Goal: Task Accomplishment & Management: Manage account settings

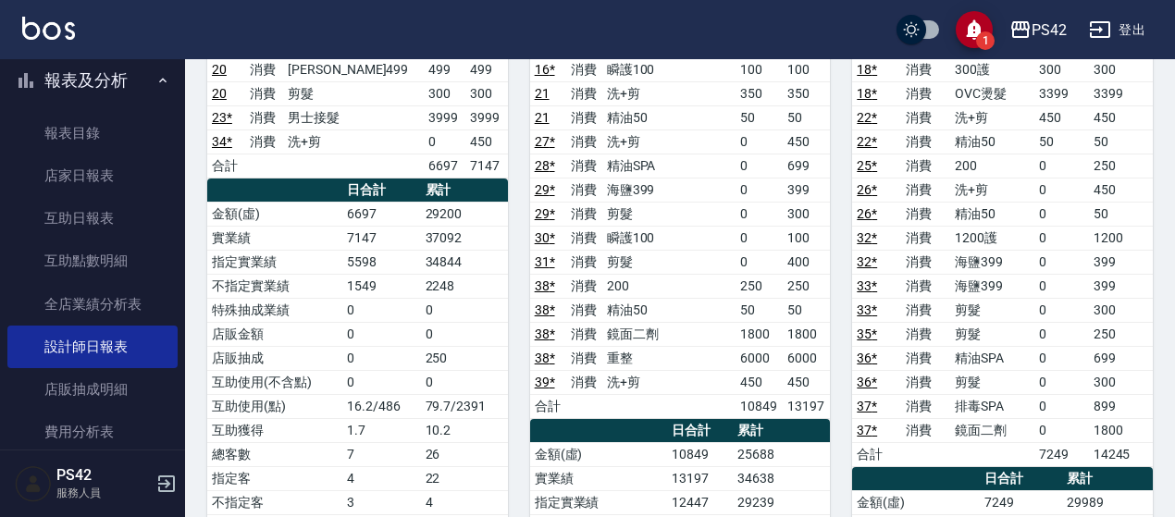
scroll to position [370, 0]
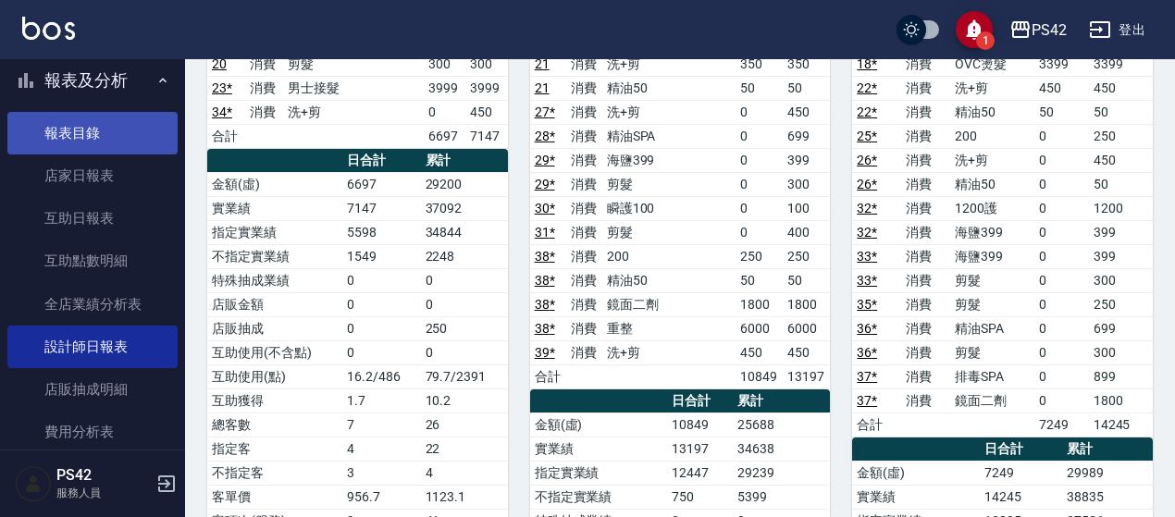
click at [89, 153] on link "報表目錄" at bounding box center [92, 133] width 170 height 43
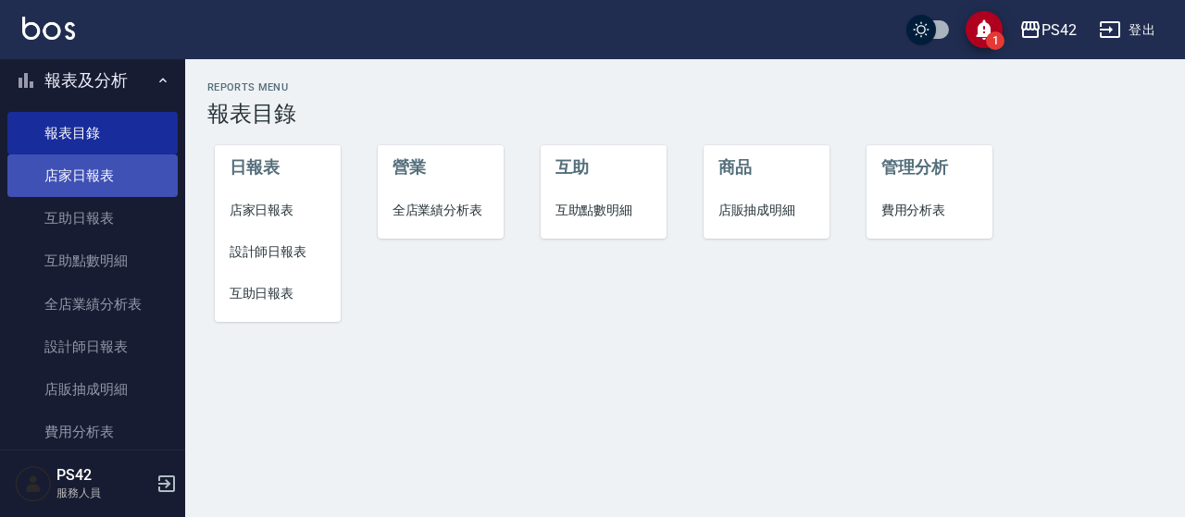
click at [98, 179] on link "店家日報表" at bounding box center [92, 176] width 170 height 43
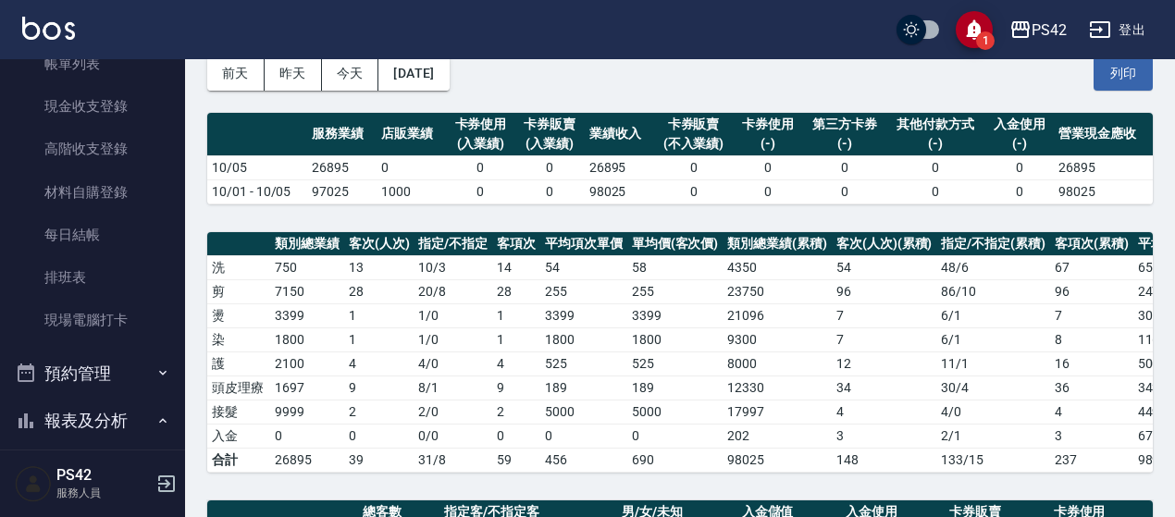
scroll to position [93, 0]
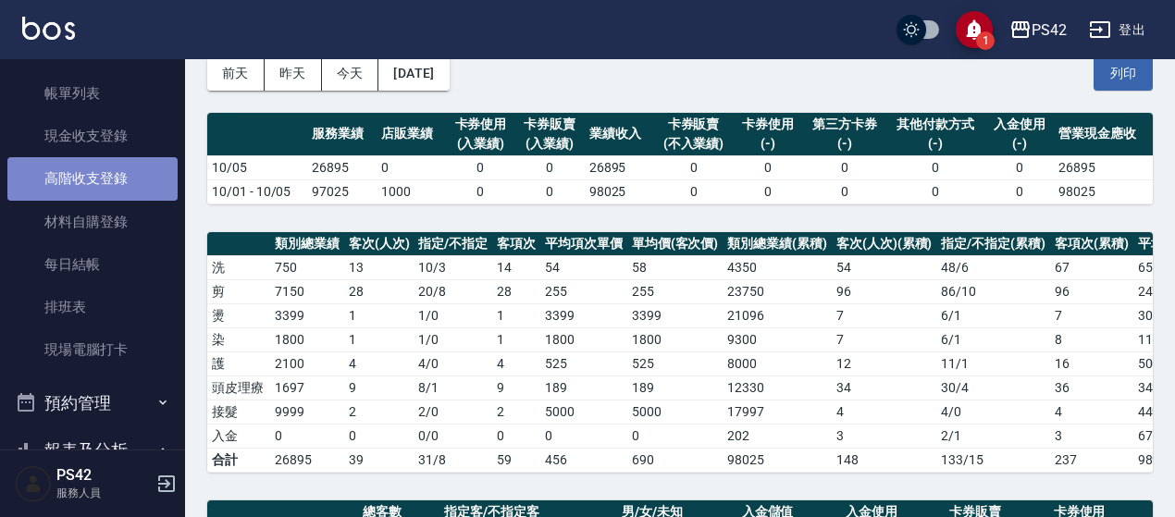
click at [139, 170] on link "高階收支登錄" at bounding box center [92, 178] width 170 height 43
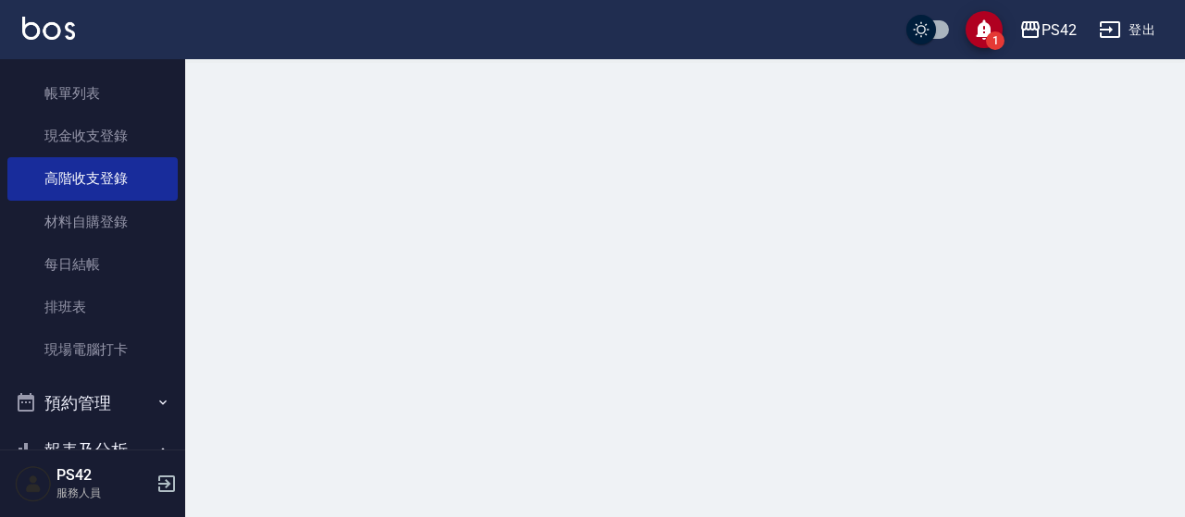
click at [168, 126] on nav "櫃檯作業 打帳單 帳單列表 現金收支登錄 高階收支登錄 材料自購登錄 每日結帳 排班表 現場電腦打卡 預約管理 預約管理 單日預約紀錄 單週預約紀錄 報表及分…" at bounding box center [92, 254] width 185 height 391
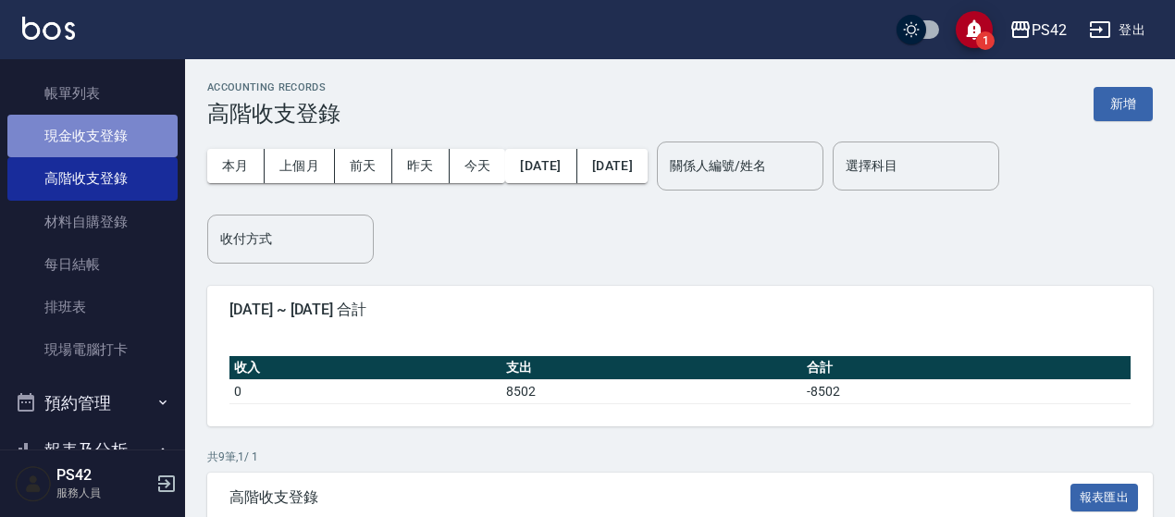
click at [145, 136] on link "現金收支登錄" at bounding box center [92, 136] width 170 height 43
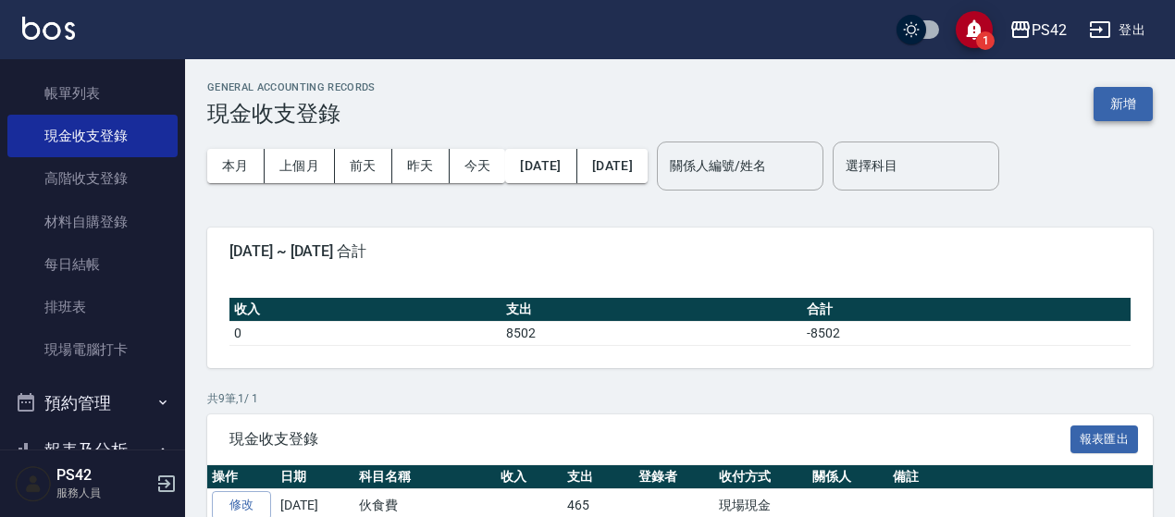
click at [1129, 99] on button "新增" at bounding box center [1123, 104] width 59 height 34
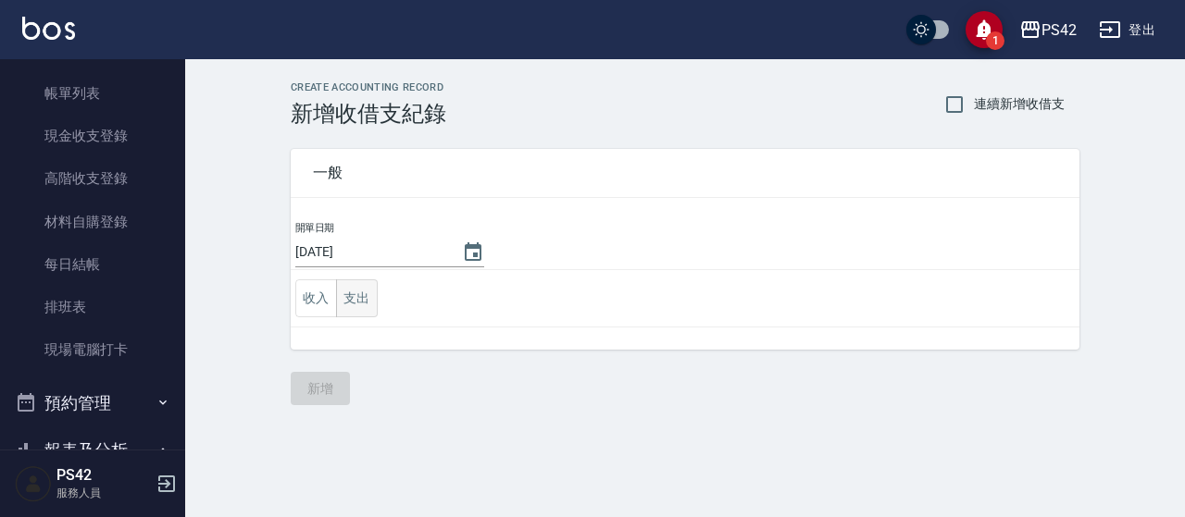
click at [370, 293] on button "支出" at bounding box center [357, 299] width 42 height 38
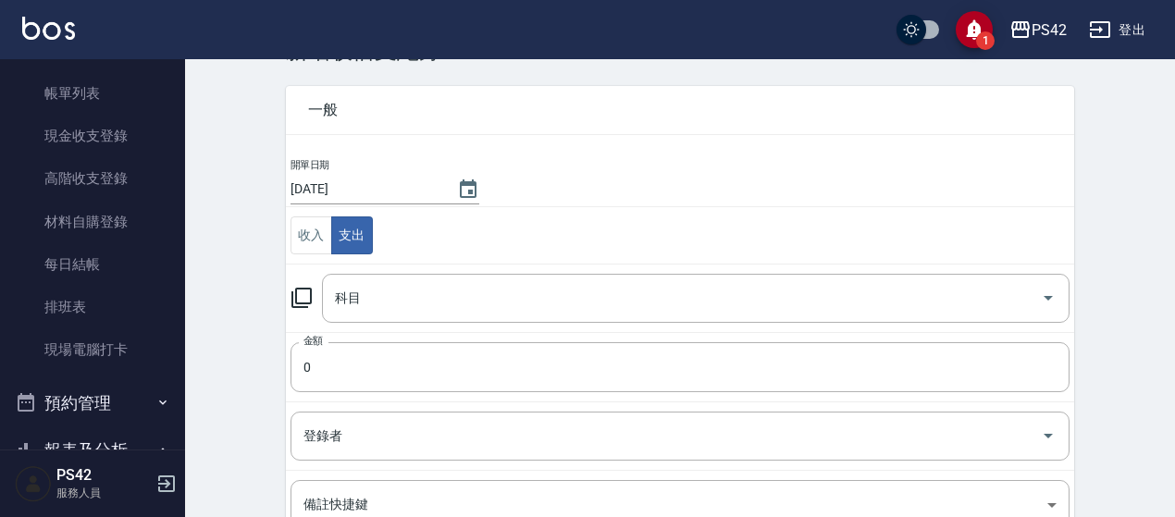
scroll to position [93, 0]
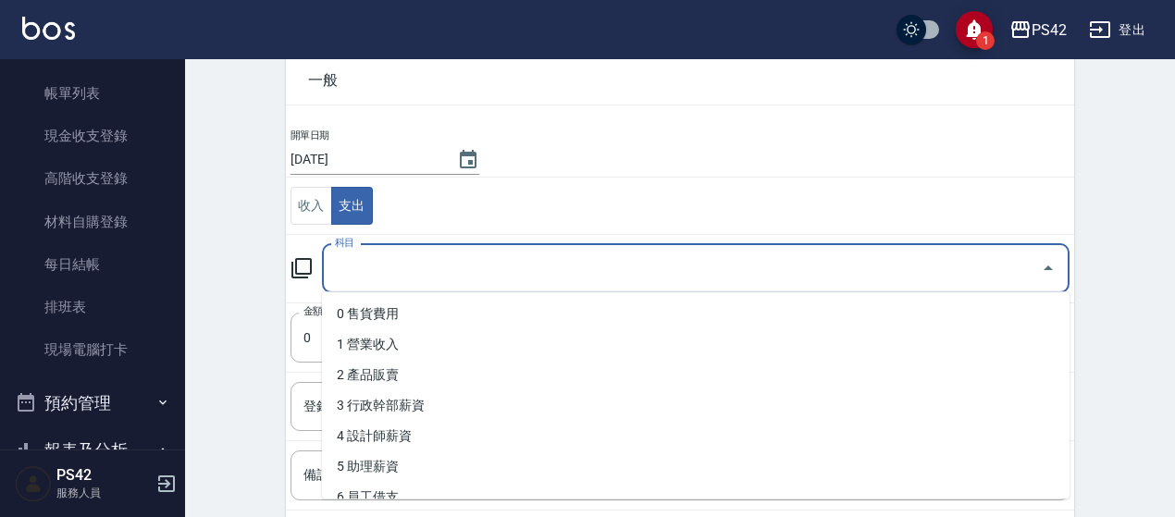
click at [505, 271] on input "科目" at bounding box center [681, 269] width 703 height 32
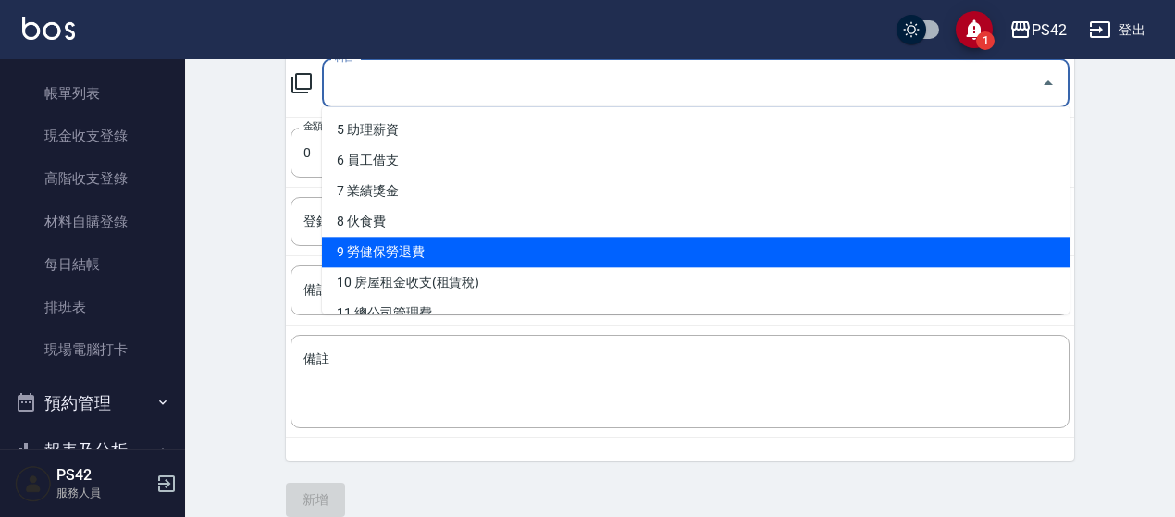
scroll to position [278, 0]
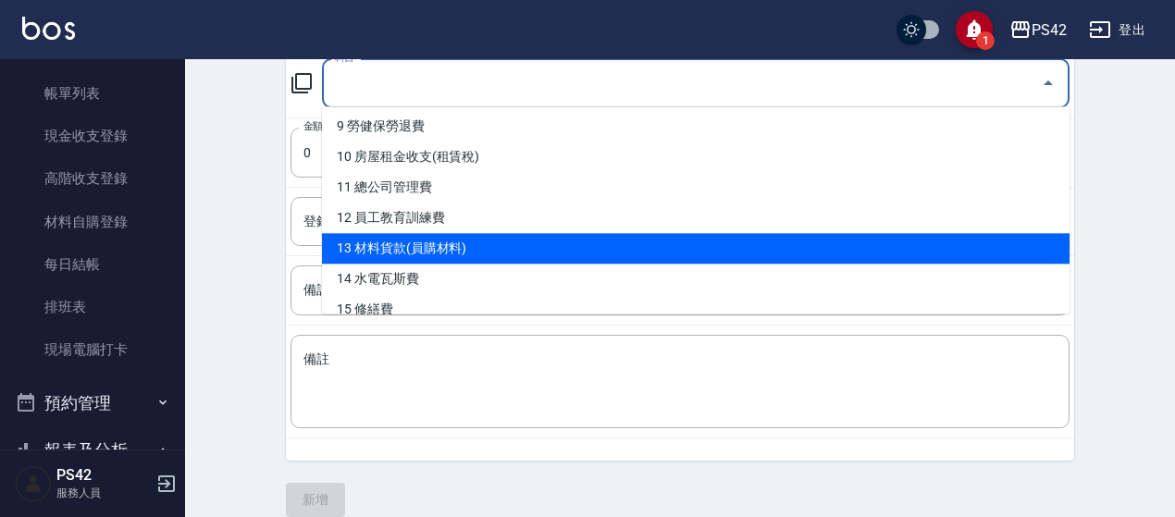
click at [657, 253] on li "13 材料貨款(員購材料)" at bounding box center [696, 248] width 748 height 31
type input "13 材料貨款(員購材料)"
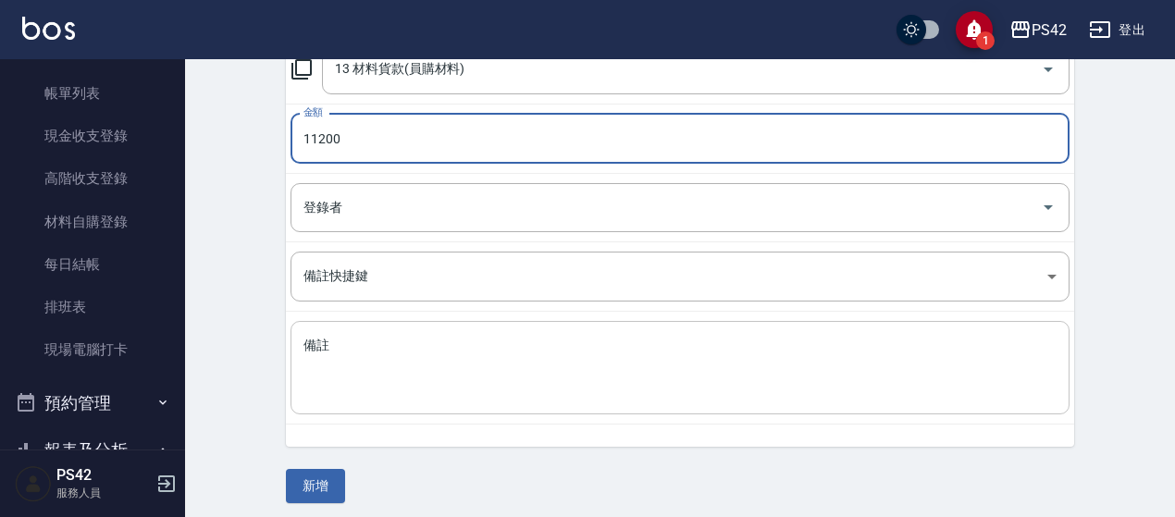
scroll to position [296, 0]
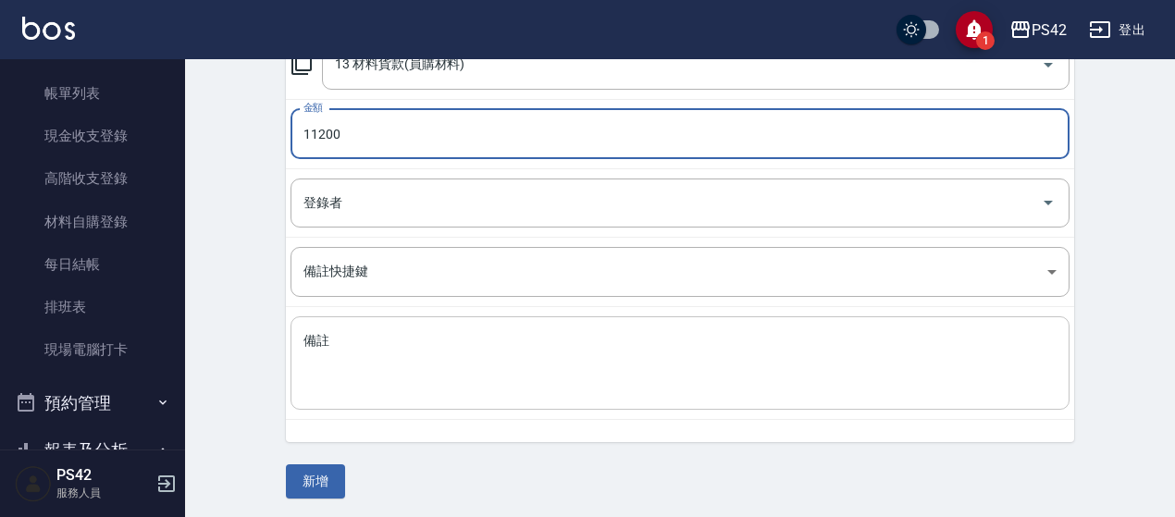
type input "11200"
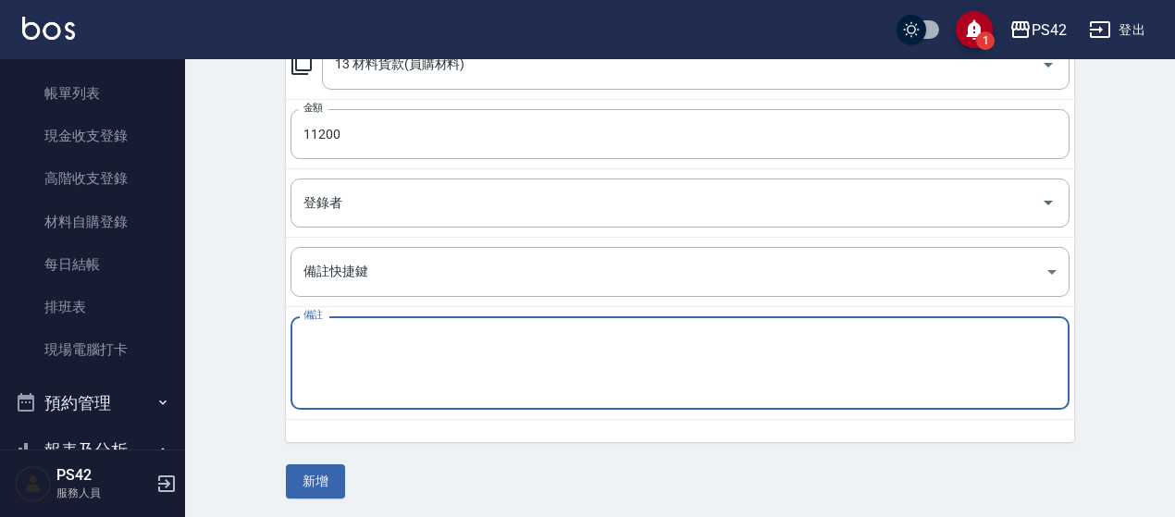
click at [418, 373] on textarea "備註" at bounding box center [680, 363] width 753 height 63
type textarea "男士髮片"
click at [311, 465] on button "新增" at bounding box center [315, 482] width 59 height 34
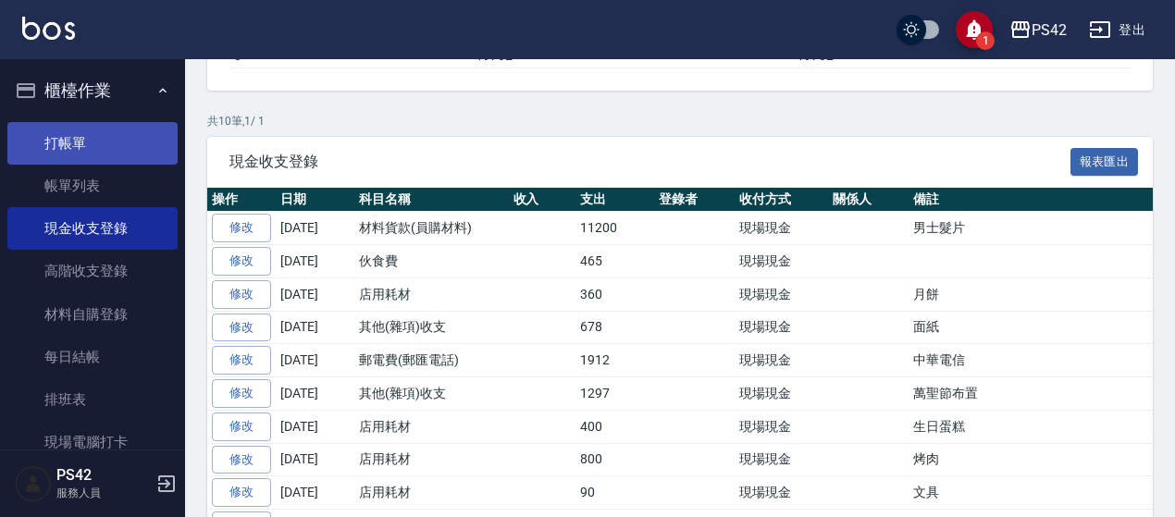
click at [56, 154] on link "打帳單" at bounding box center [92, 143] width 170 height 43
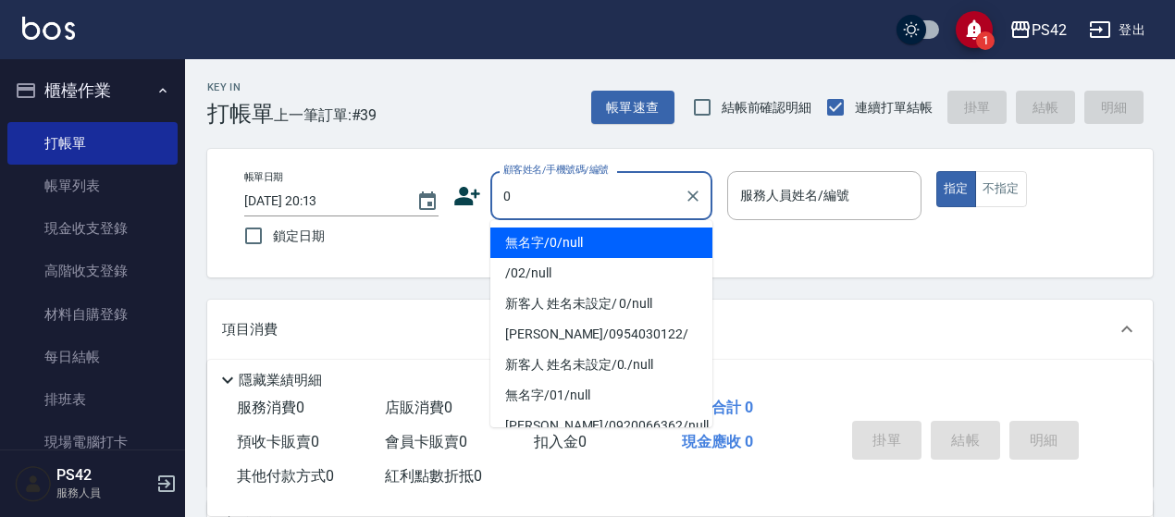
type input "無名字/0/null"
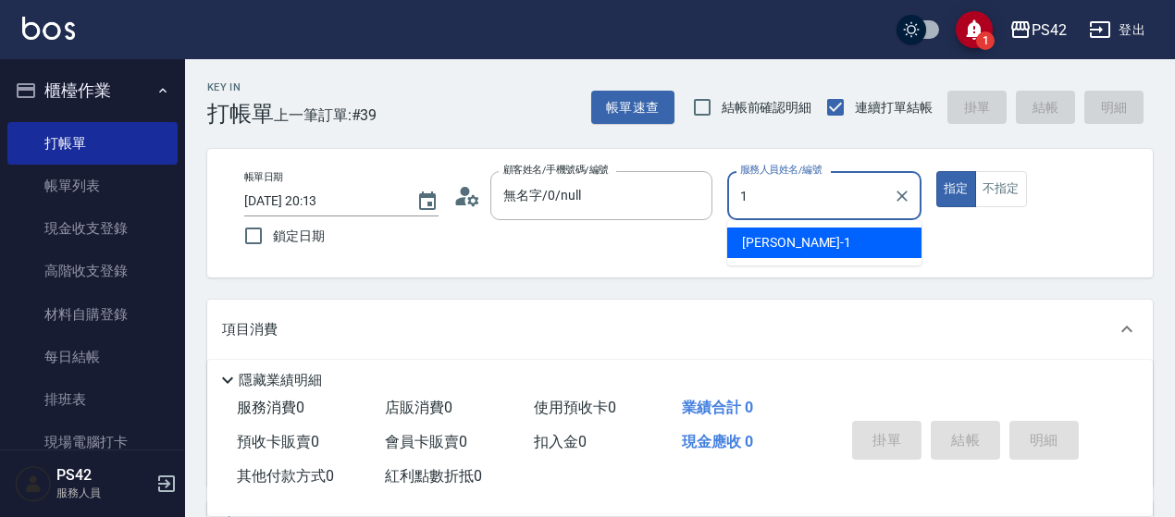
type input "1"
type button "true"
type input "[PERSON_NAME]-1"
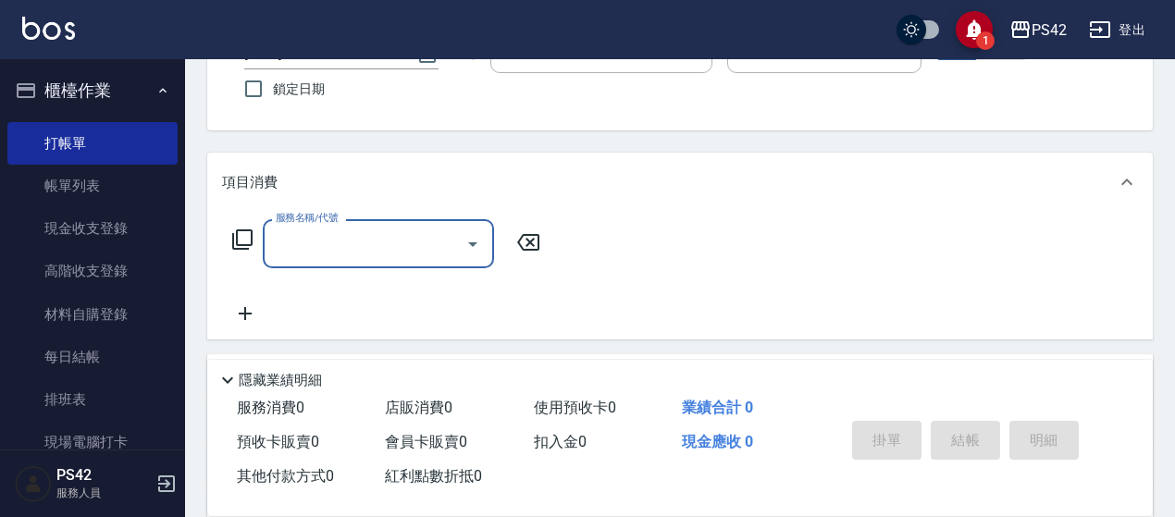
scroll to position [185, 0]
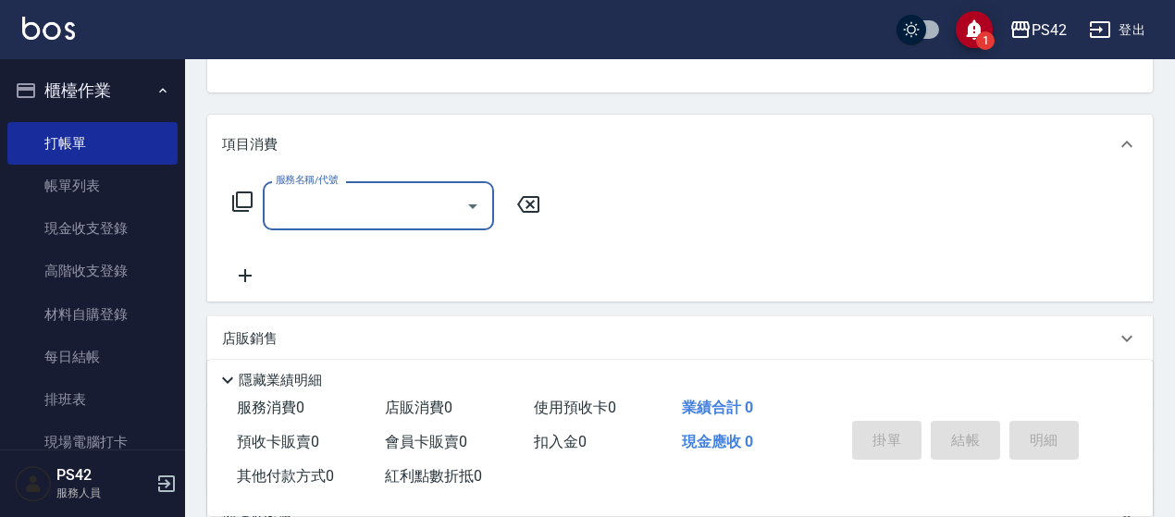
click at [381, 199] on input "服務名稱/代號" at bounding box center [364, 206] width 187 height 32
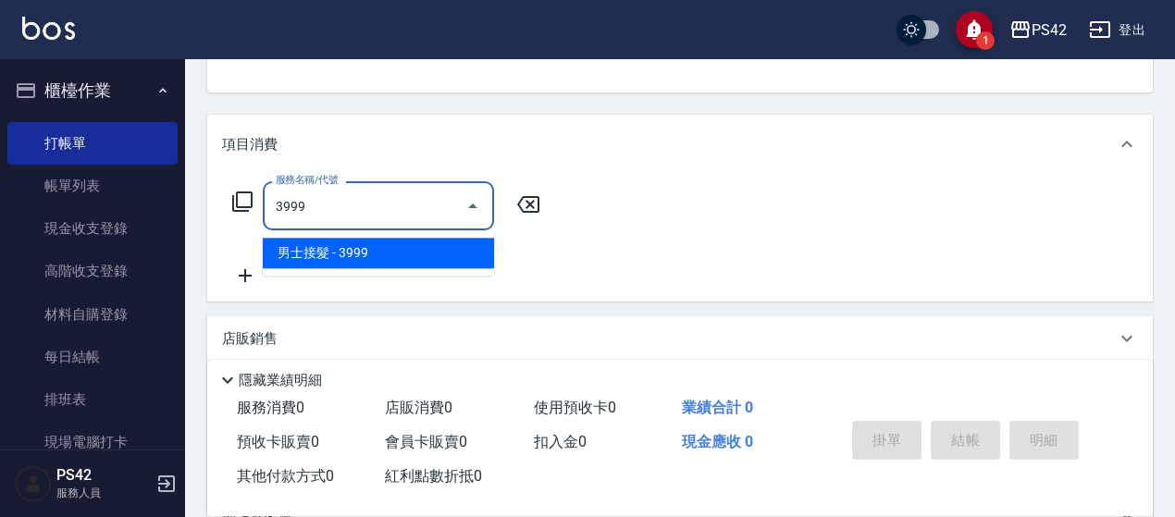
type input "男士接髮(3999)"
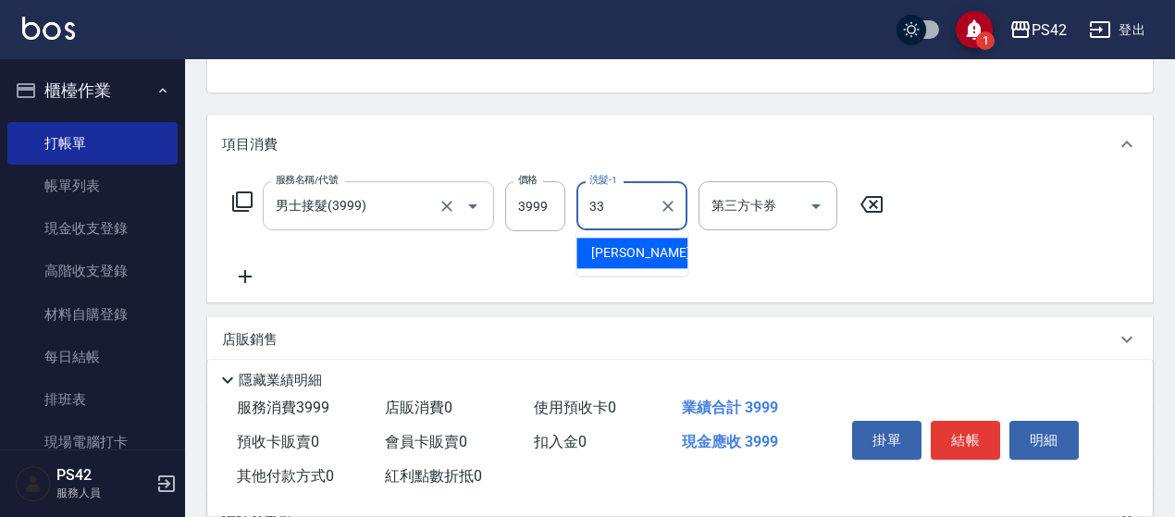
type input "[PERSON_NAME]-33"
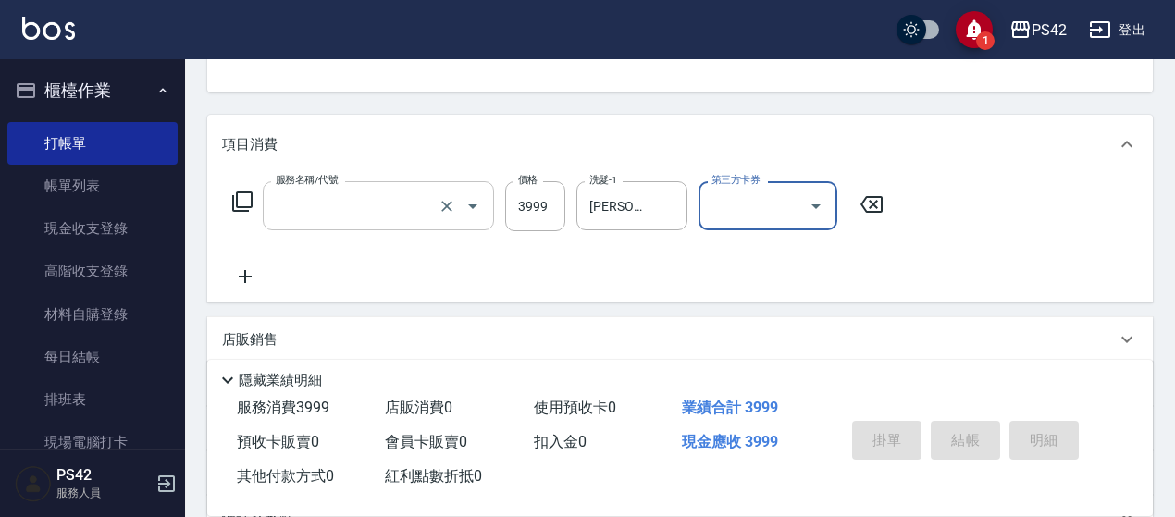
scroll to position [180, 0]
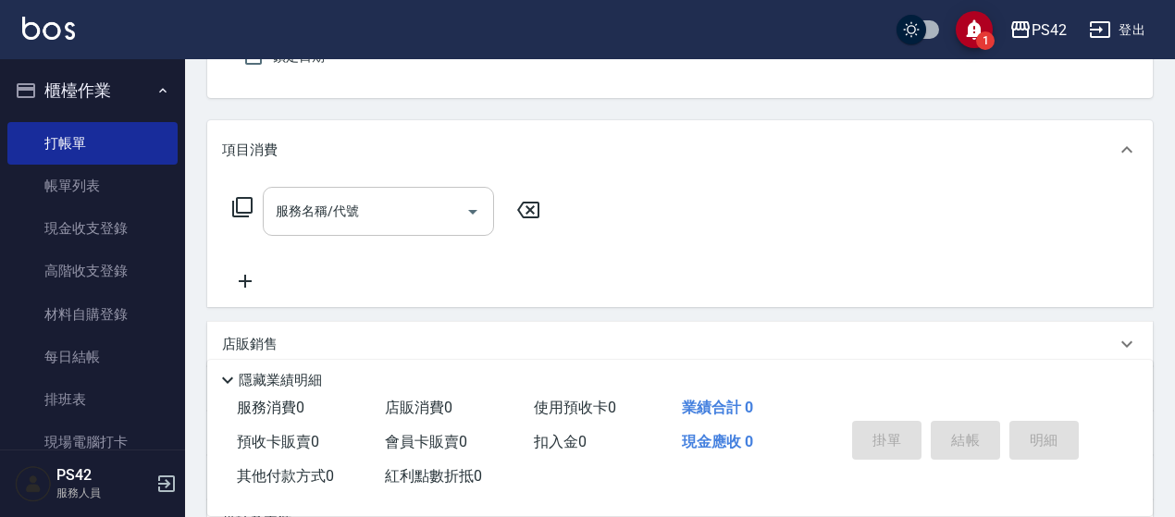
type input "無名字/0/null"
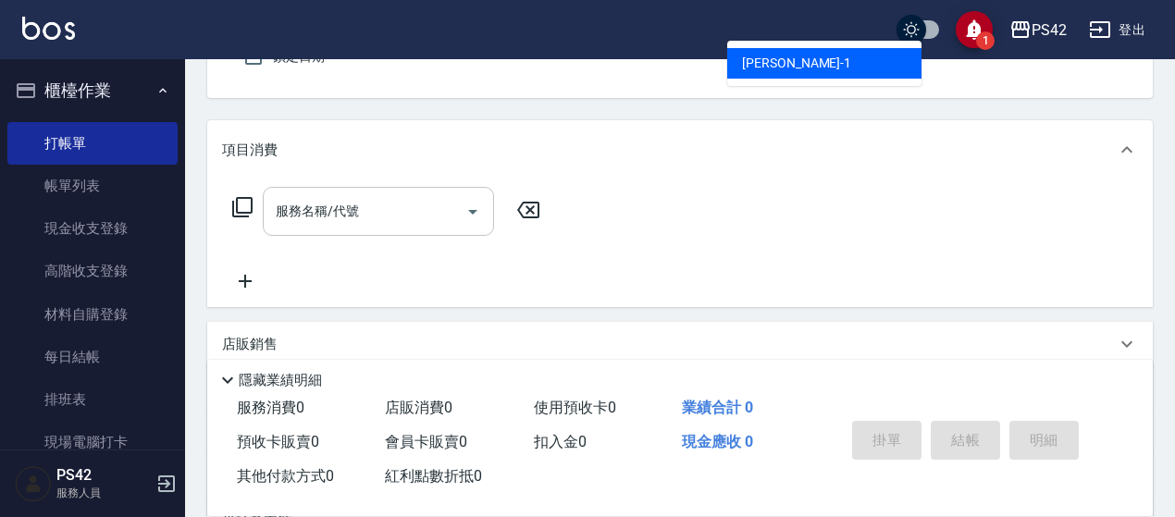
type input "[PERSON_NAME]-1"
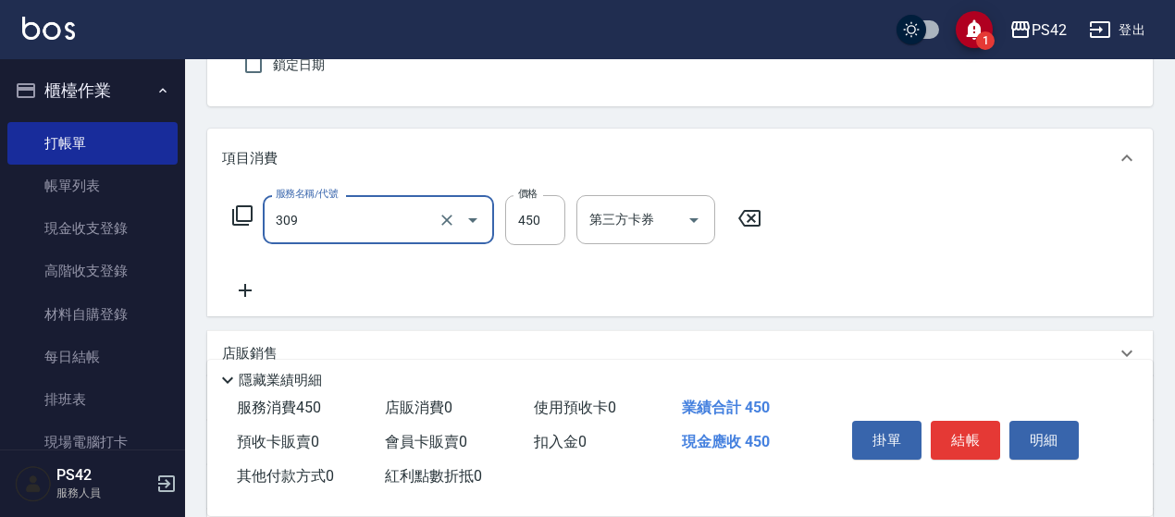
type input "洗+剪(309)"
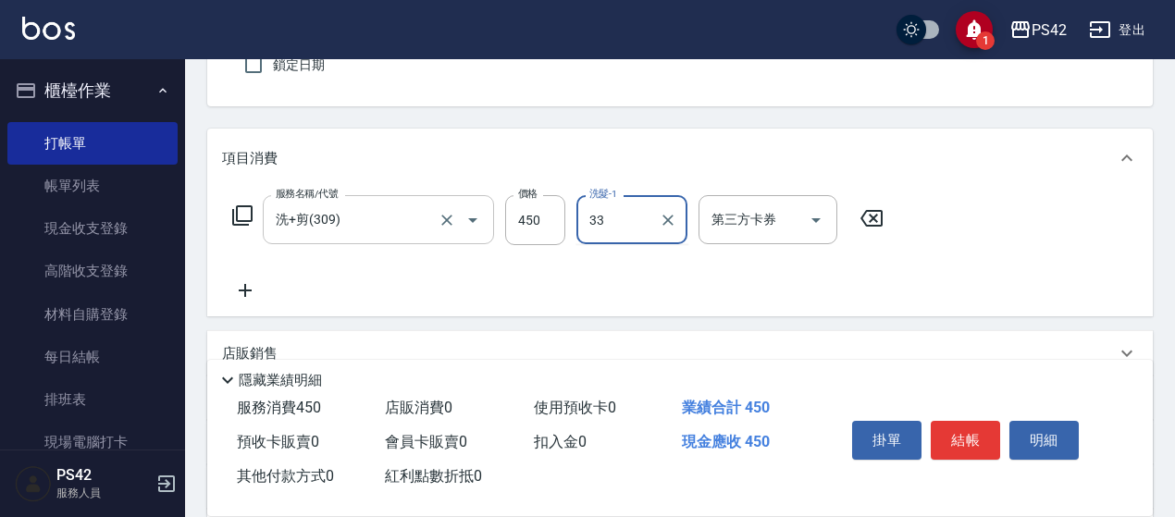
type input "[PERSON_NAME]-33"
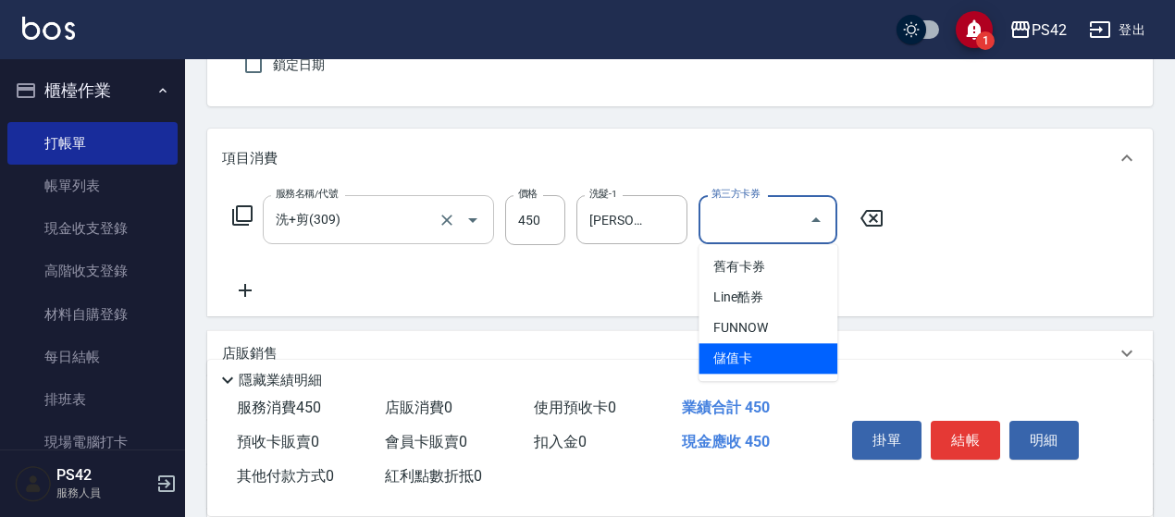
type input "儲值卡"
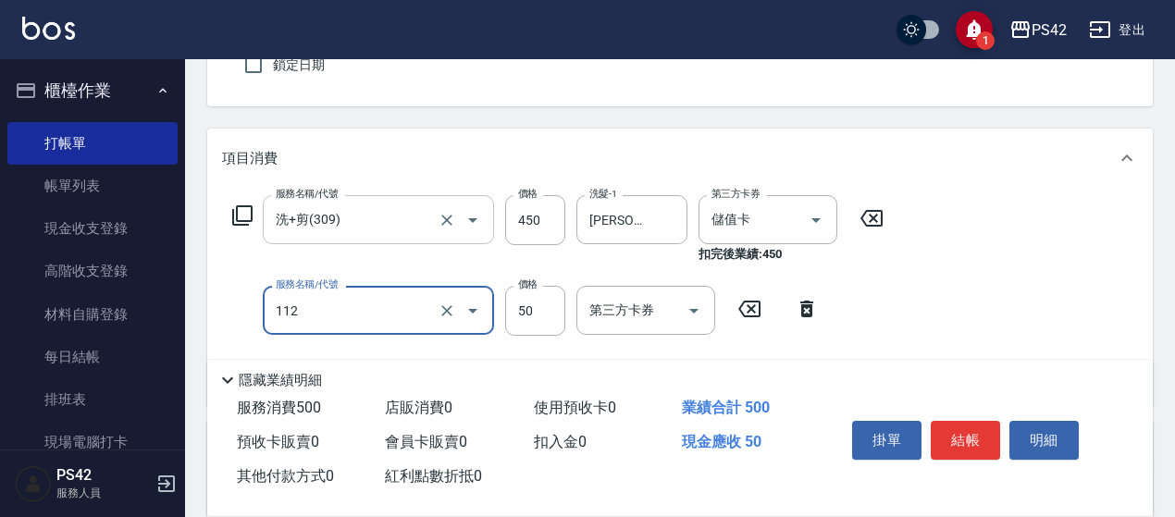
type input "精油50(112)"
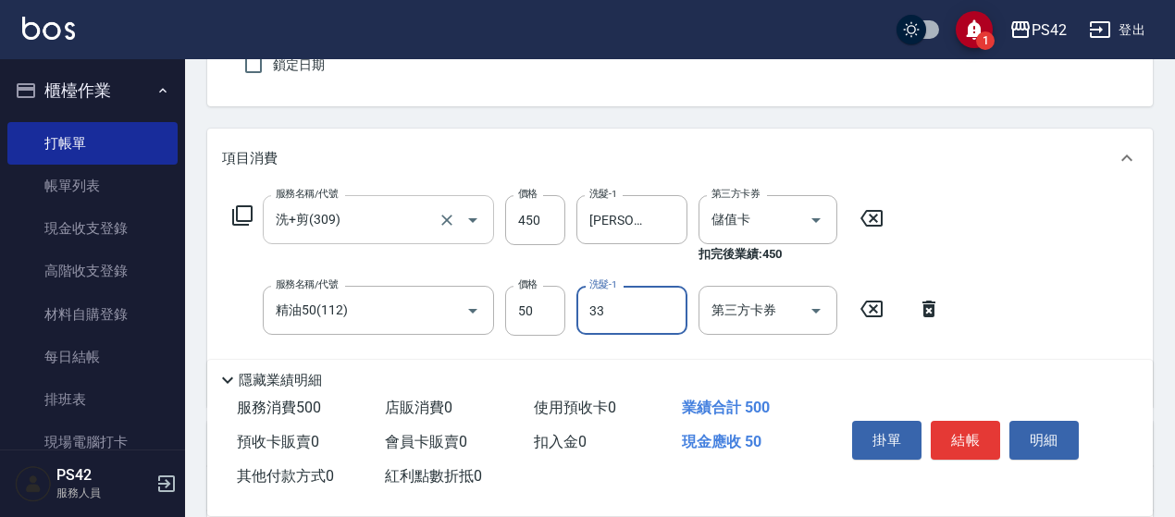
type input "[PERSON_NAME]-33"
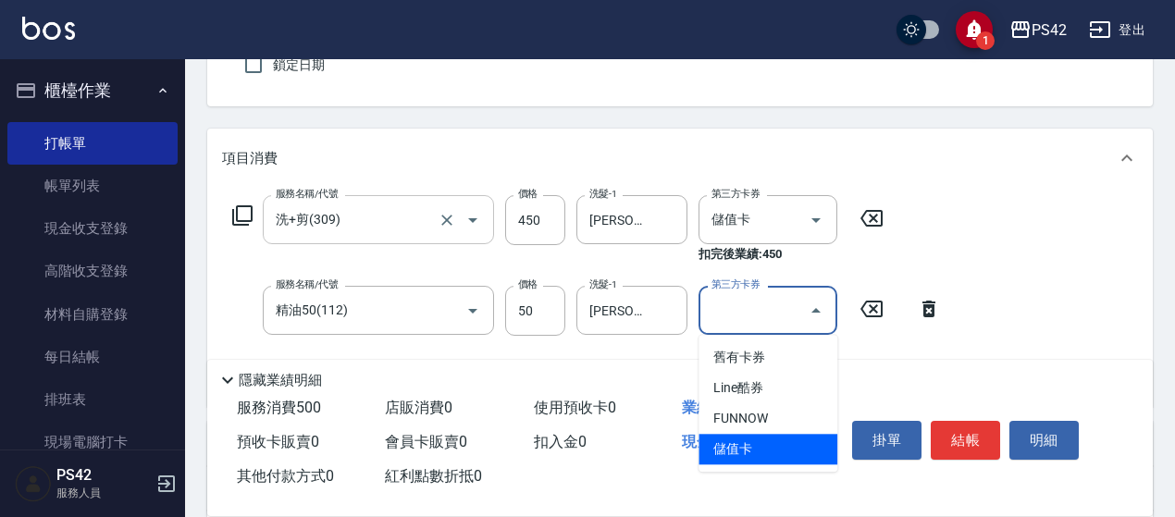
type input "儲值卡"
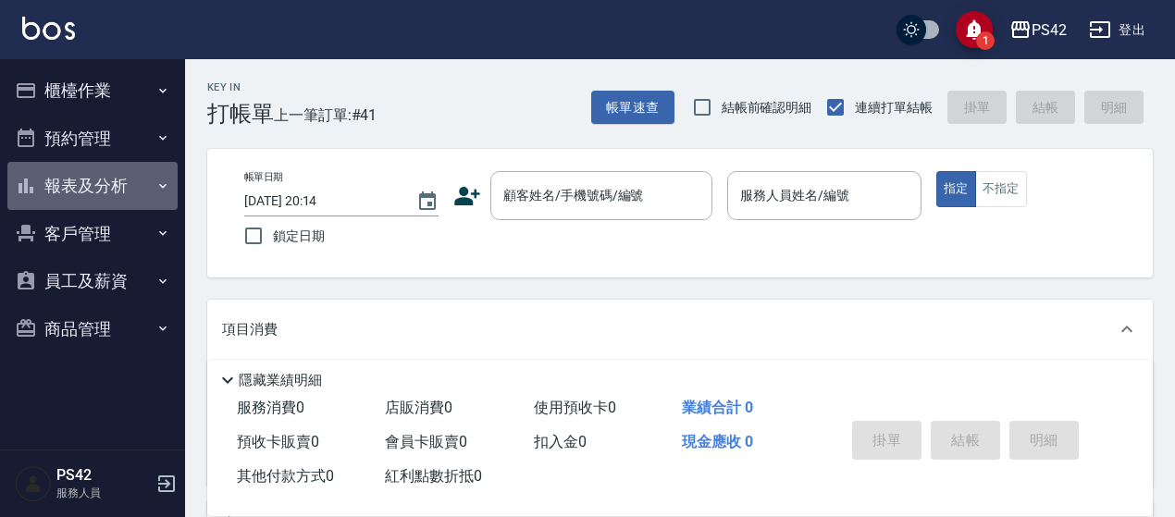
click at [93, 183] on button "報表及分析" at bounding box center [92, 186] width 170 height 48
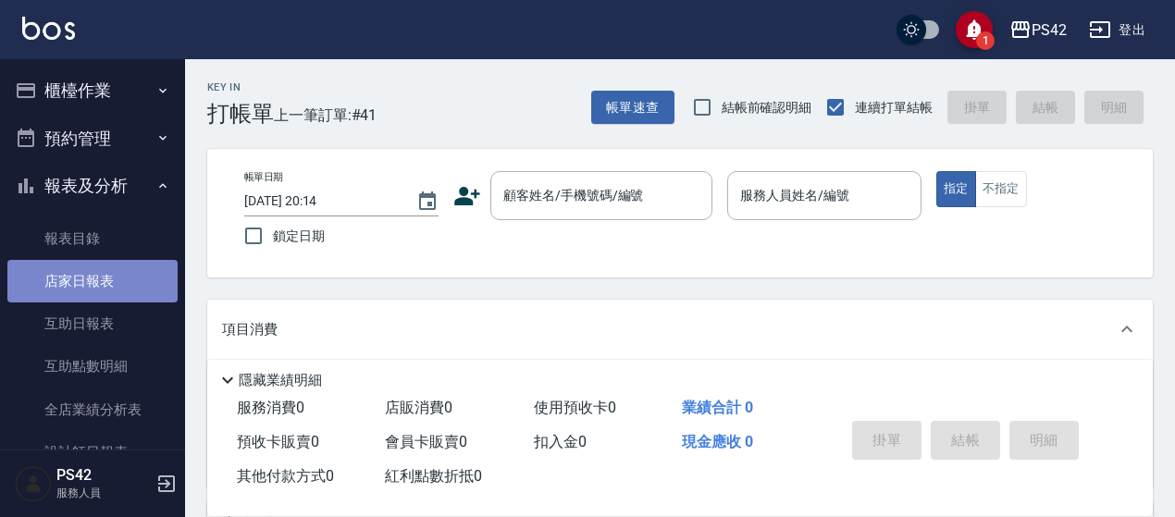
click at [118, 267] on link "店家日報表" at bounding box center [92, 281] width 170 height 43
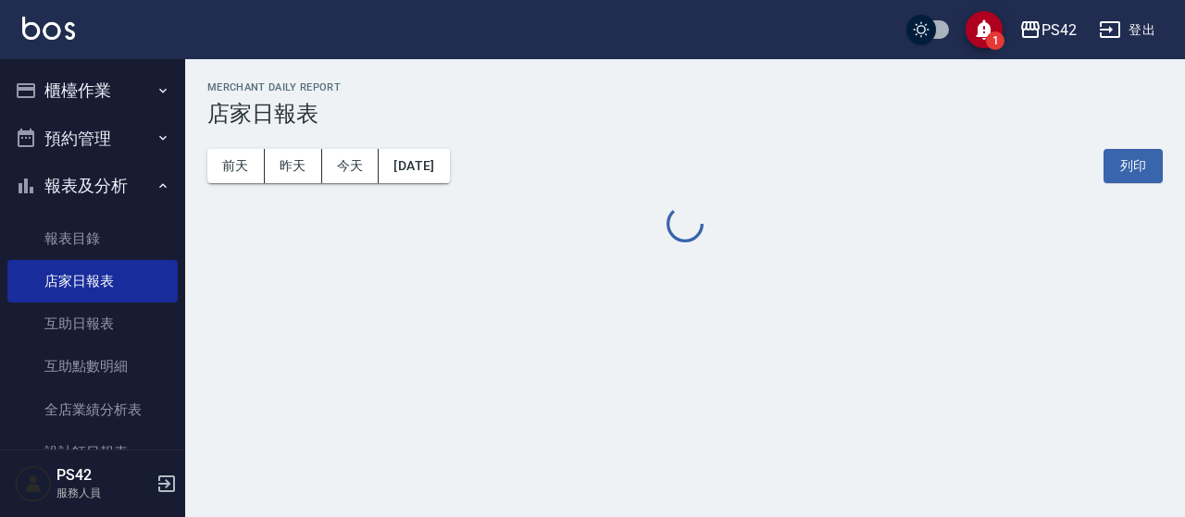
click at [111, 80] on button "櫃檯作業" at bounding box center [92, 91] width 170 height 48
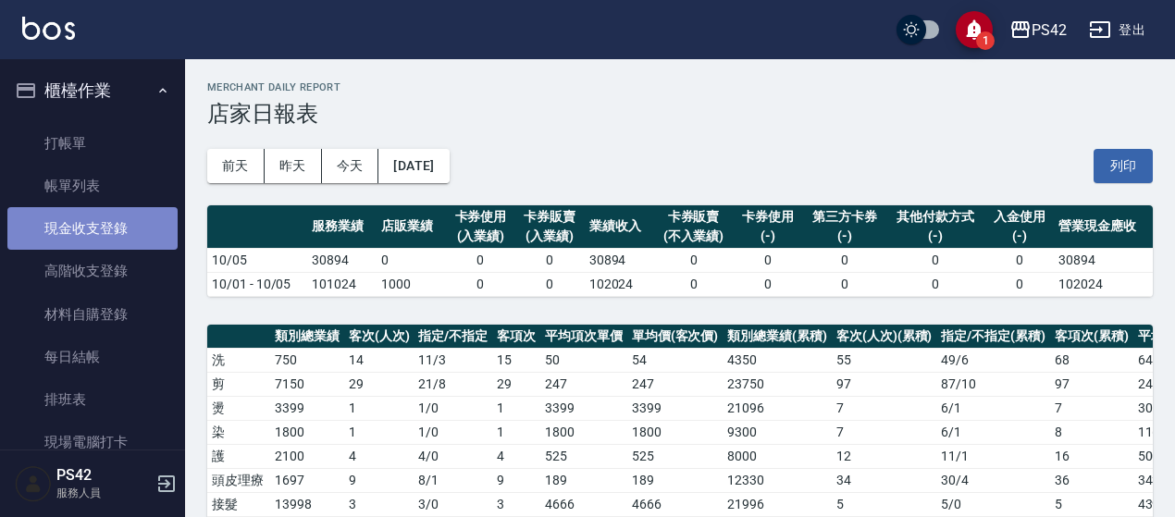
click at [111, 219] on link "現金收支登錄" at bounding box center [92, 228] width 170 height 43
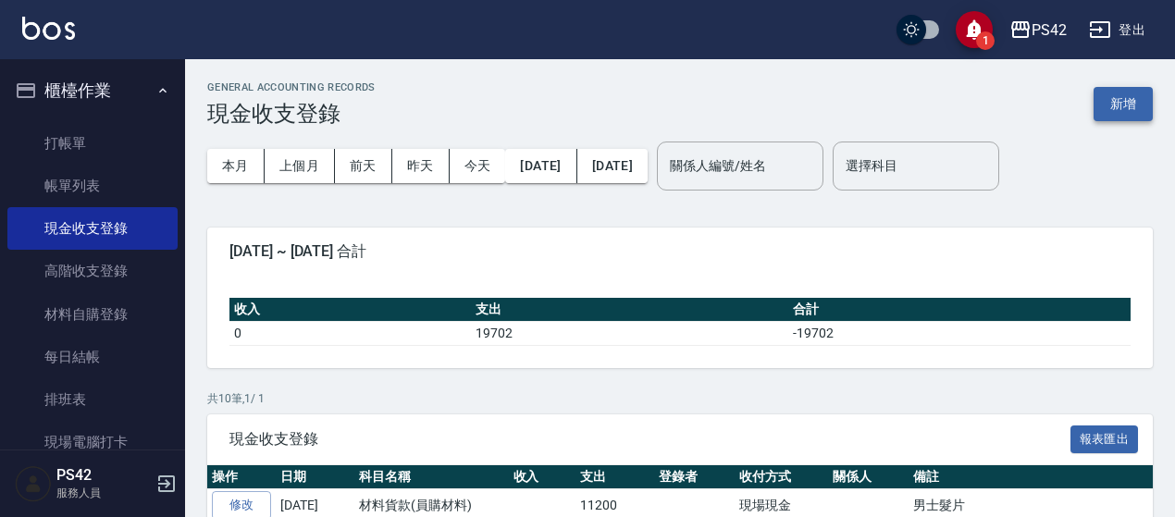
click at [1109, 106] on button "新增" at bounding box center [1123, 104] width 59 height 34
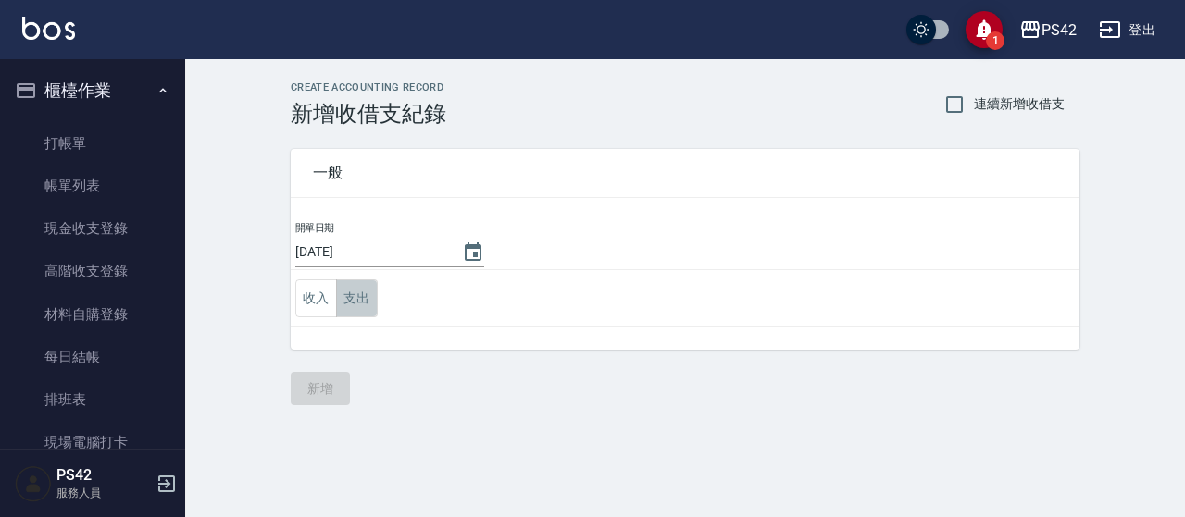
click at [369, 290] on button "支出" at bounding box center [357, 299] width 42 height 38
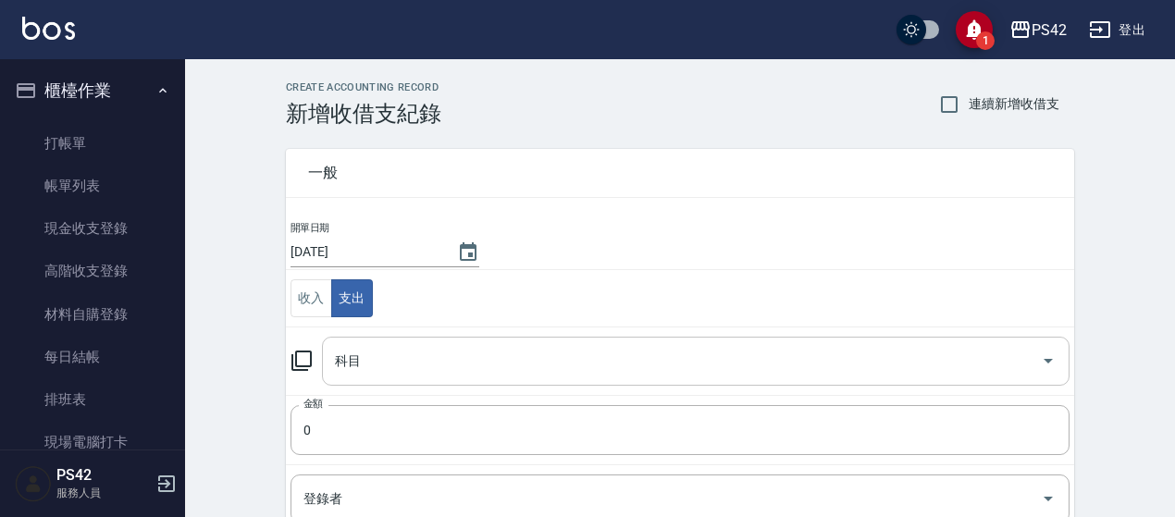
drag, startPoint x: 399, startPoint y: 360, endPoint x: 409, endPoint y: 353, distance: 12.6
click at [400, 360] on input "科目" at bounding box center [681, 361] width 703 height 32
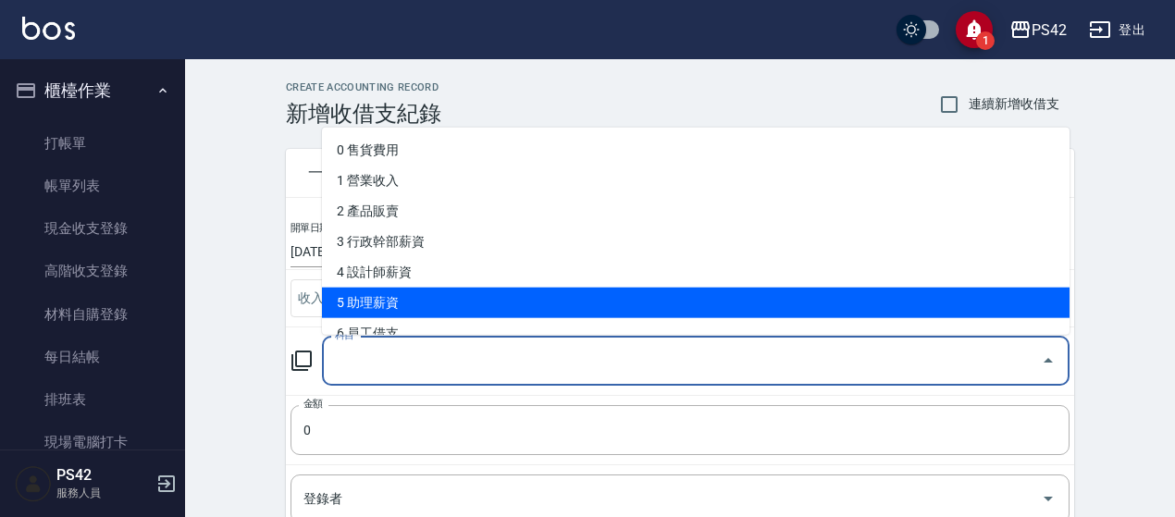
scroll to position [93, 0]
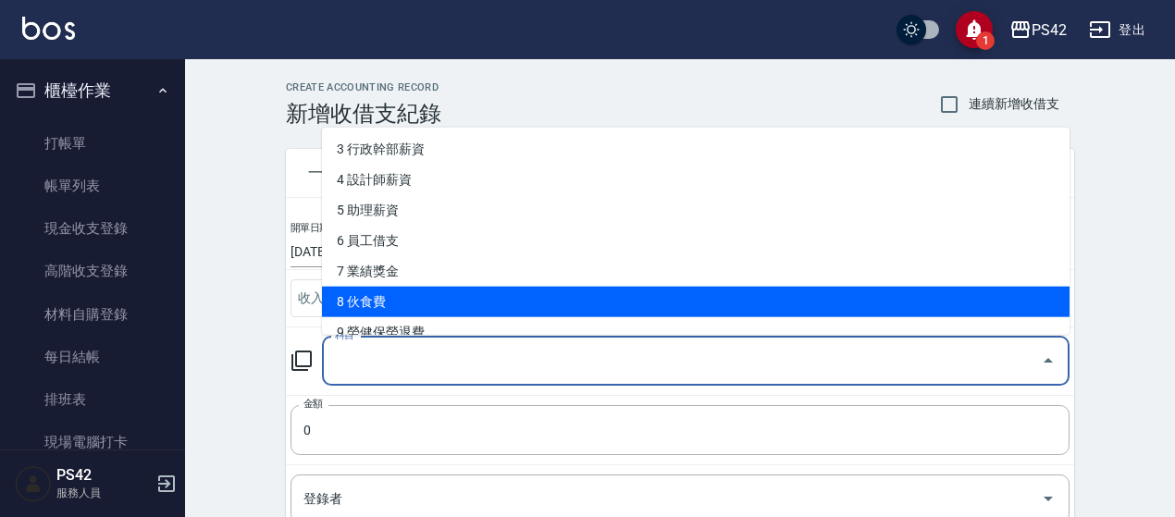
click at [415, 300] on li "8 伙食費" at bounding box center [696, 302] width 748 height 31
type input "8 伙食費"
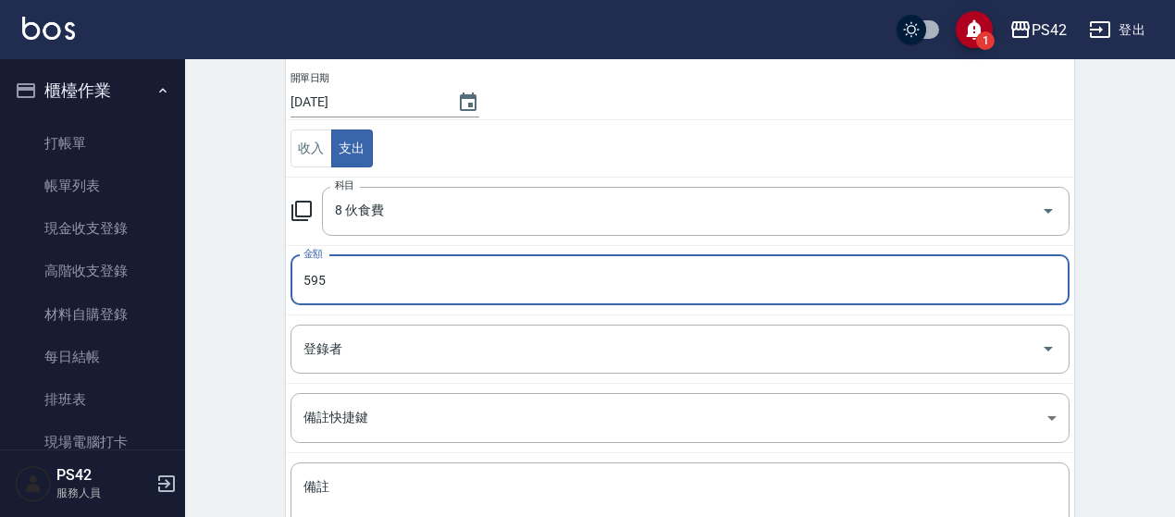
scroll to position [278, 0]
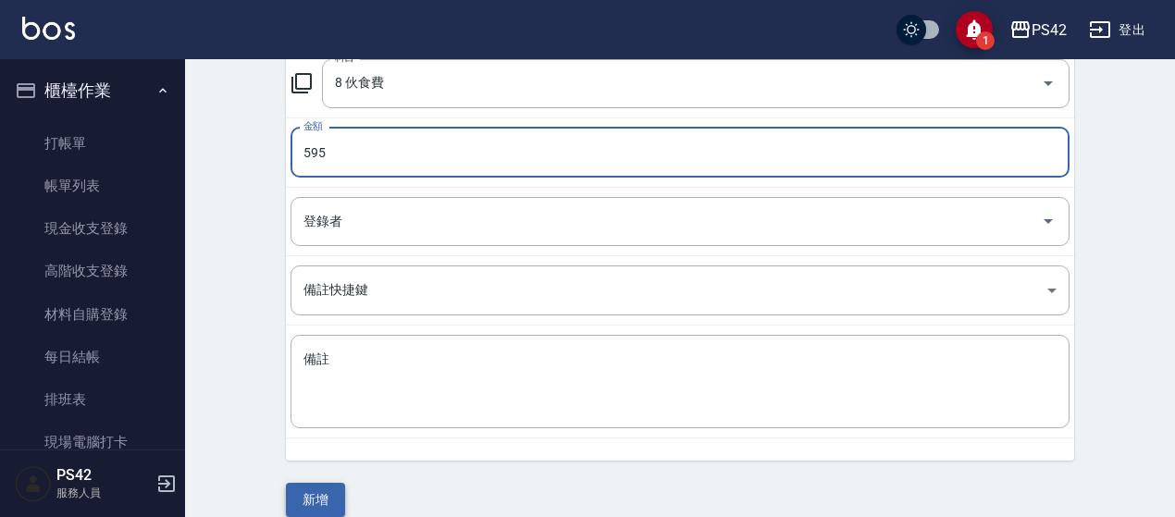
type input "595"
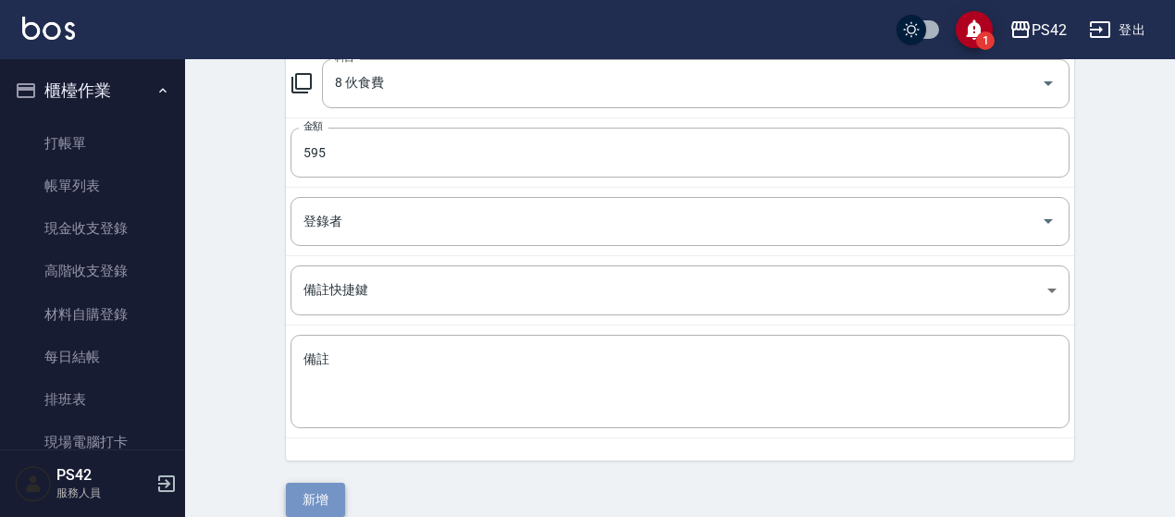
click at [315, 506] on button "新增" at bounding box center [315, 500] width 59 height 34
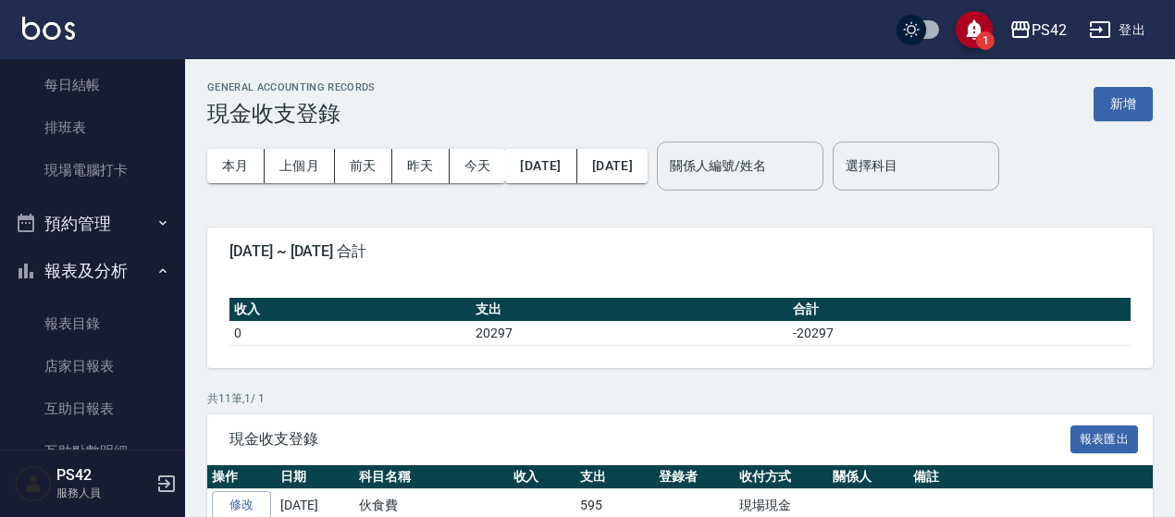
scroll to position [278, 0]
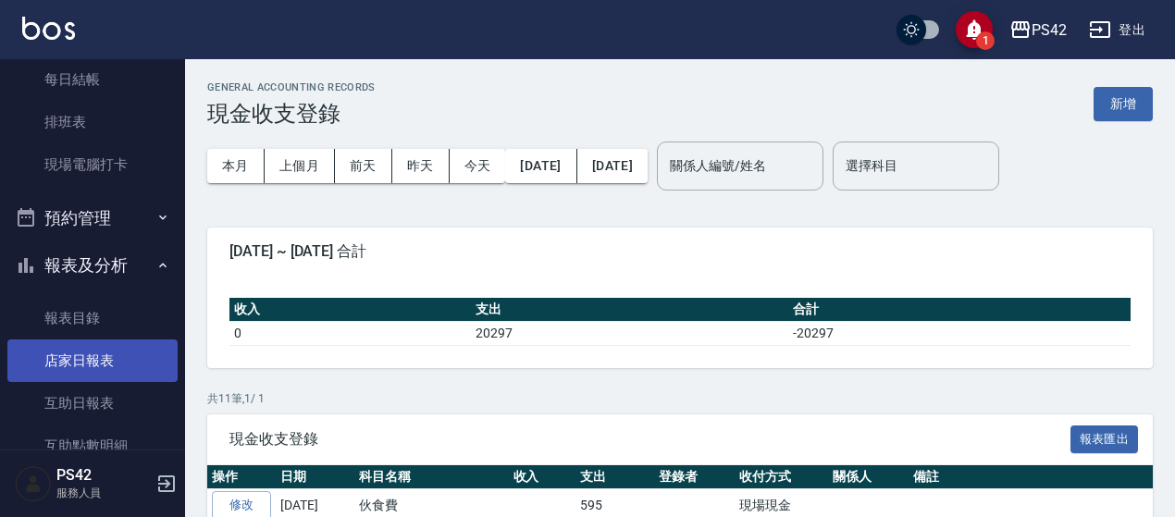
click at [115, 369] on link "店家日報表" at bounding box center [92, 361] width 170 height 43
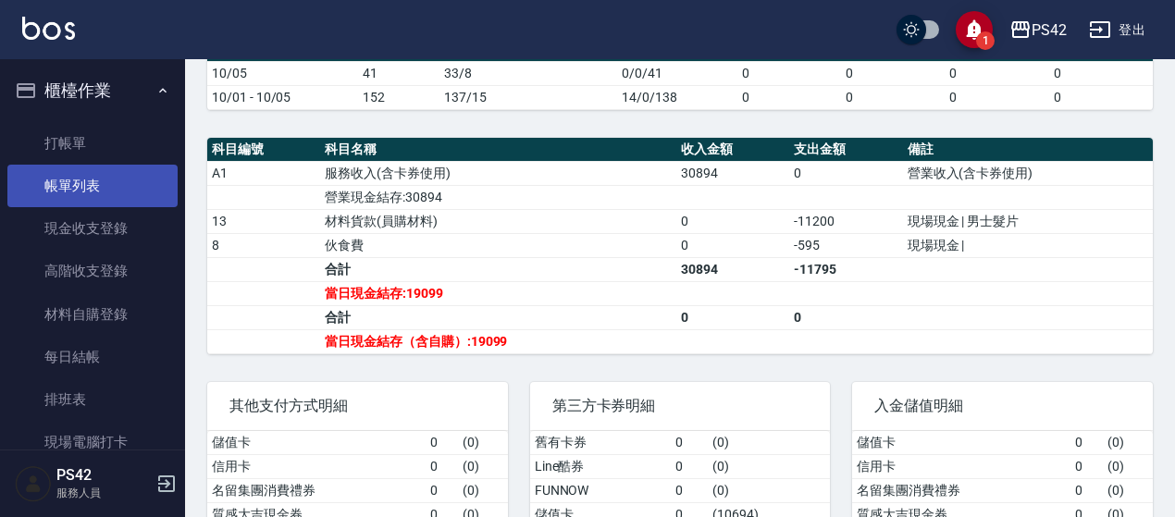
click at [140, 169] on link "帳單列表" at bounding box center [92, 186] width 170 height 43
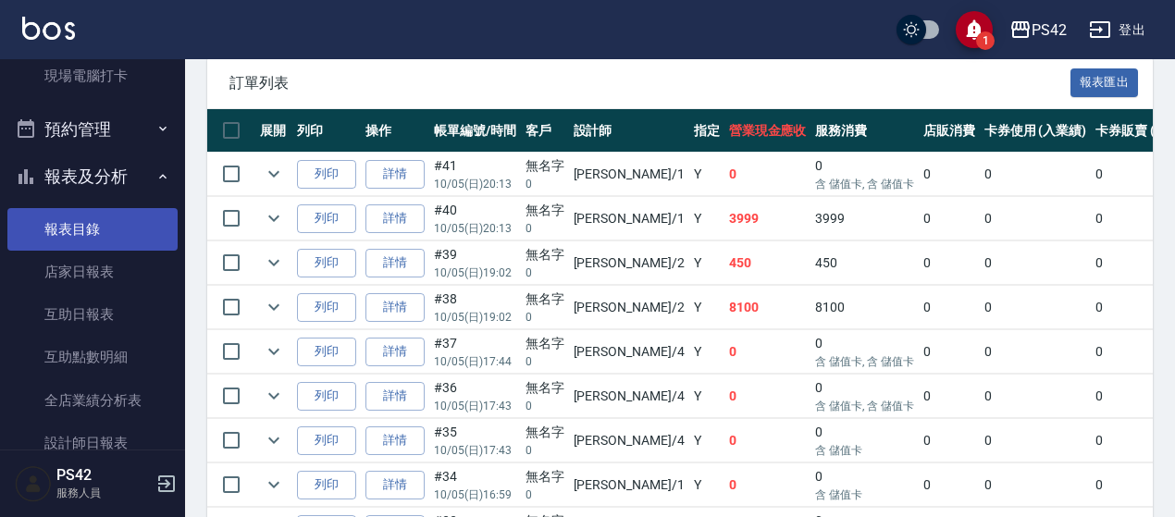
scroll to position [370, 0]
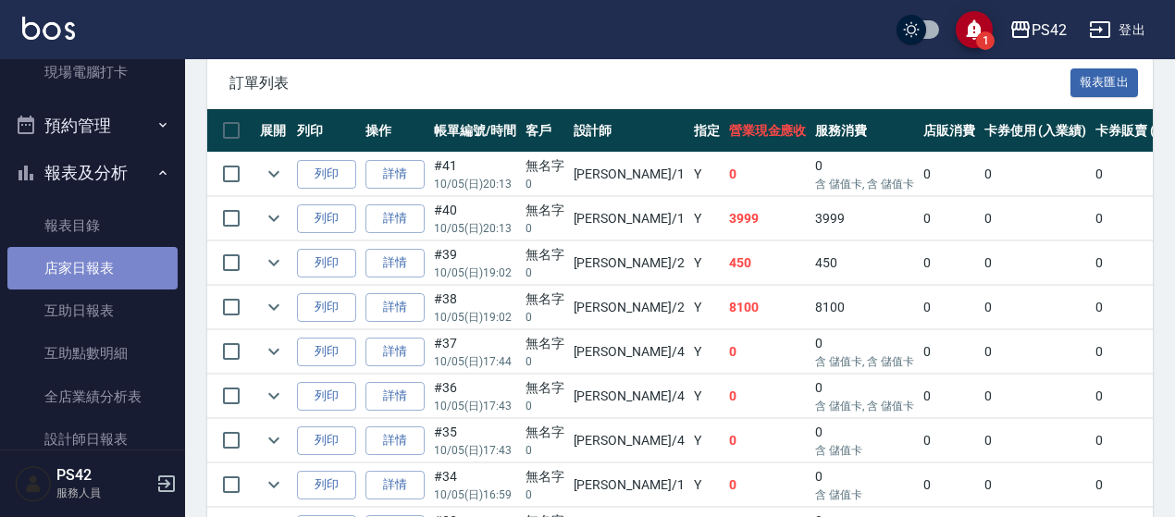
click at [113, 276] on link "店家日報表" at bounding box center [92, 268] width 170 height 43
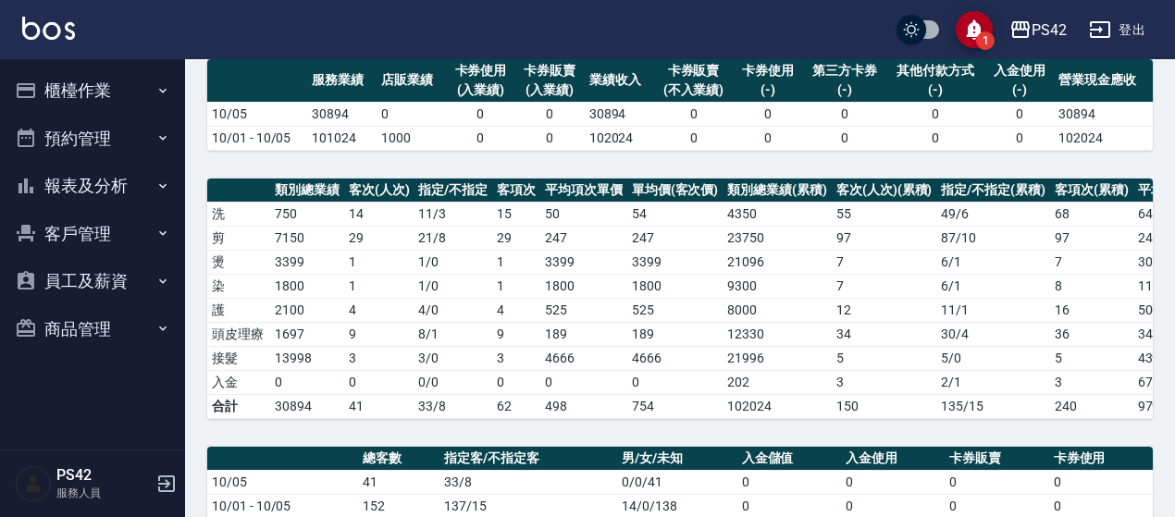
scroll to position [185, 0]
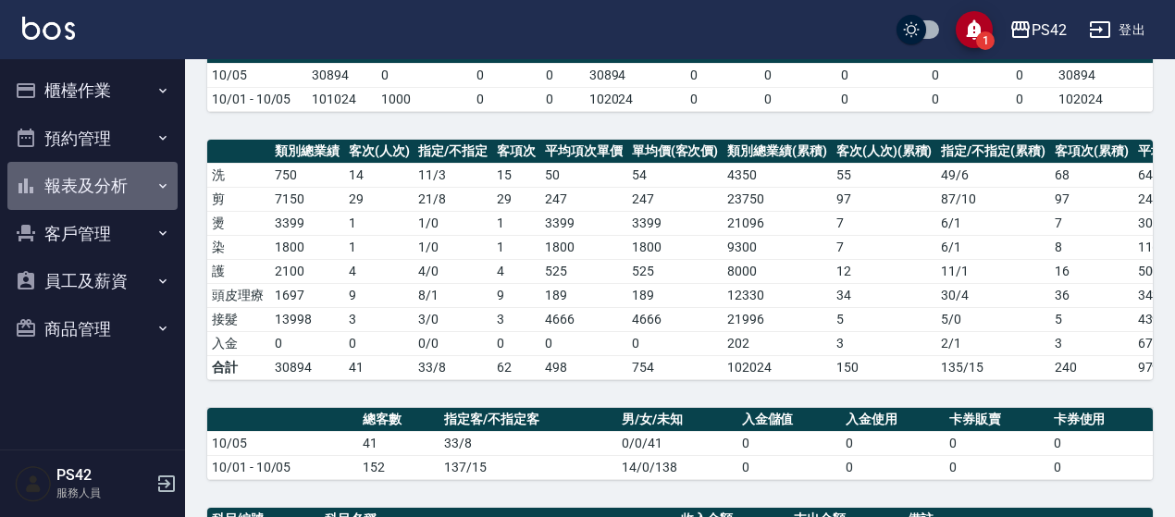
click at [137, 197] on button "報表及分析" at bounding box center [92, 186] width 170 height 48
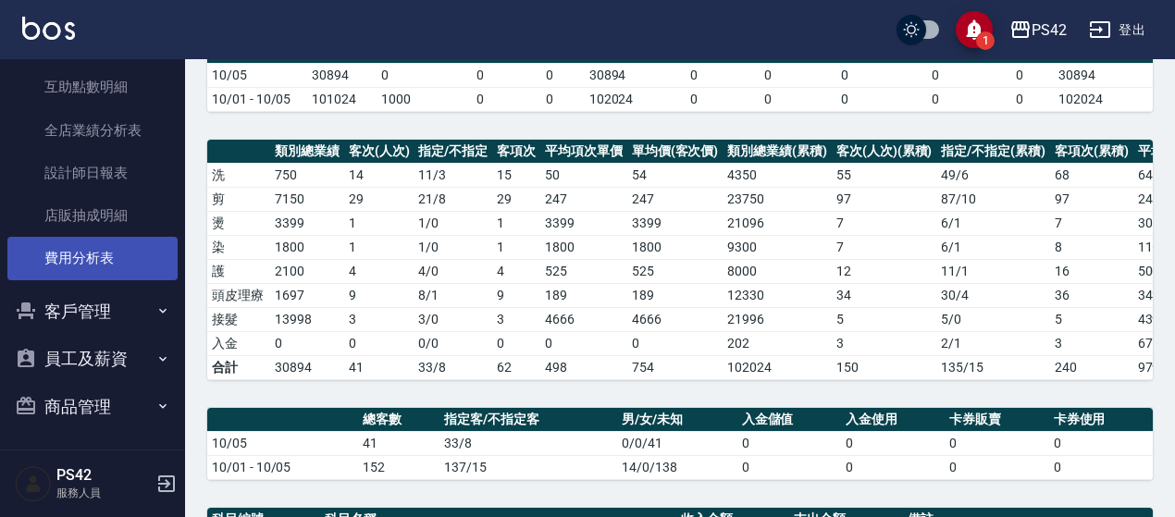
scroll to position [281, 0]
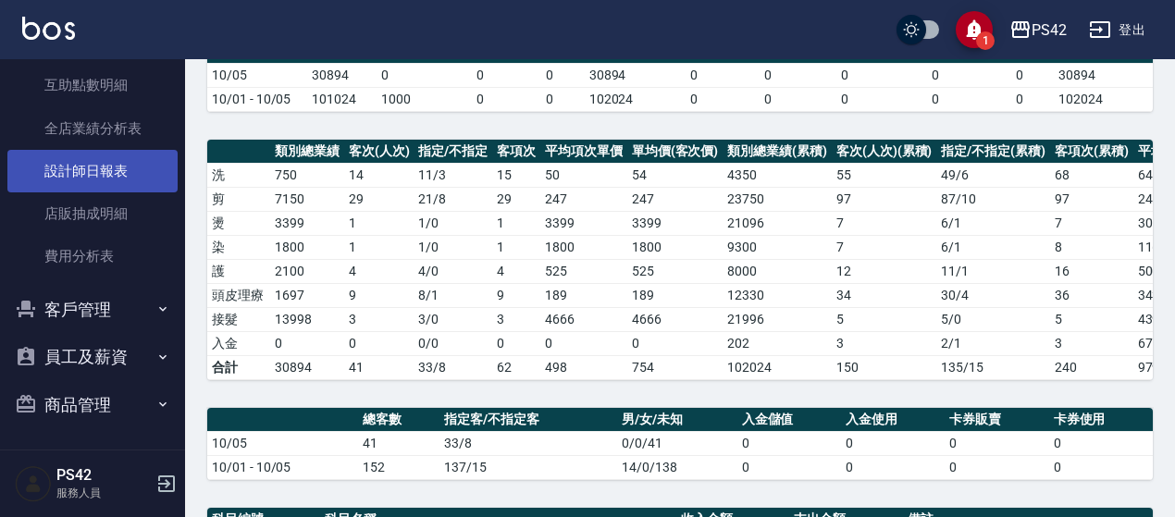
click at [146, 166] on link "設計師日報表" at bounding box center [92, 171] width 170 height 43
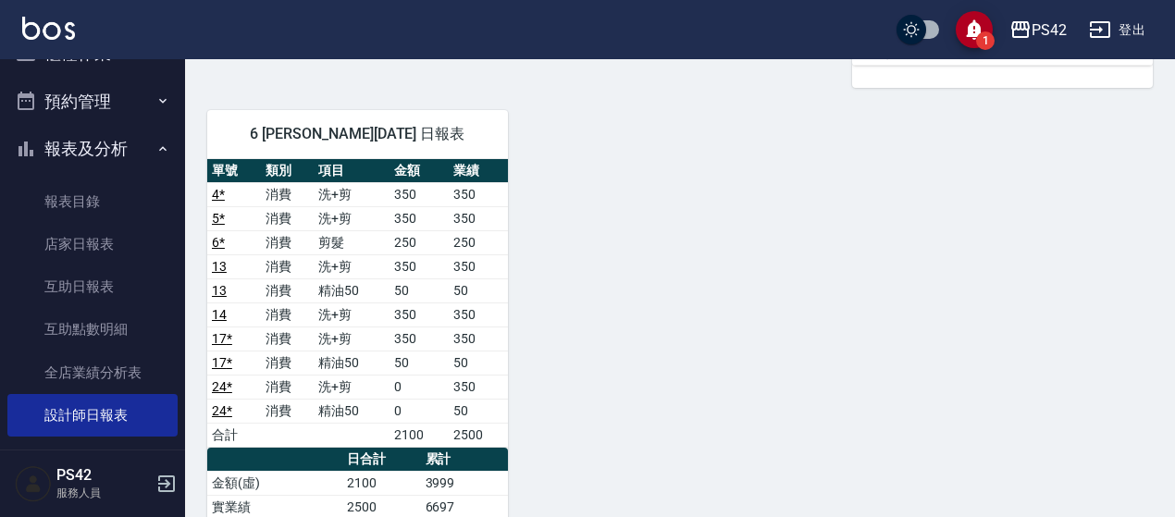
scroll to position [4, 0]
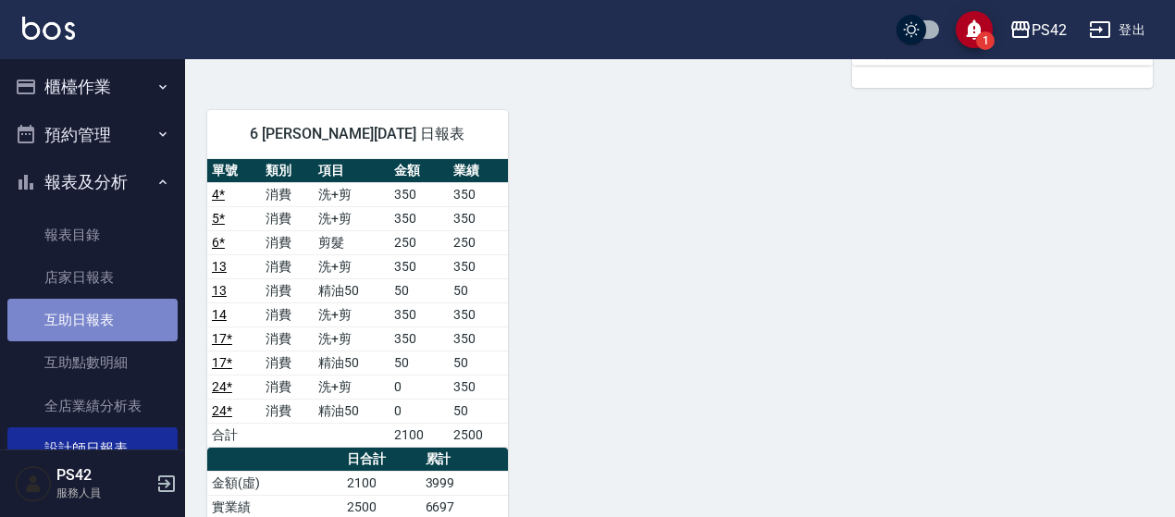
click at [98, 304] on link "互助日報表" at bounding box center [92, 320] width 170 height 43
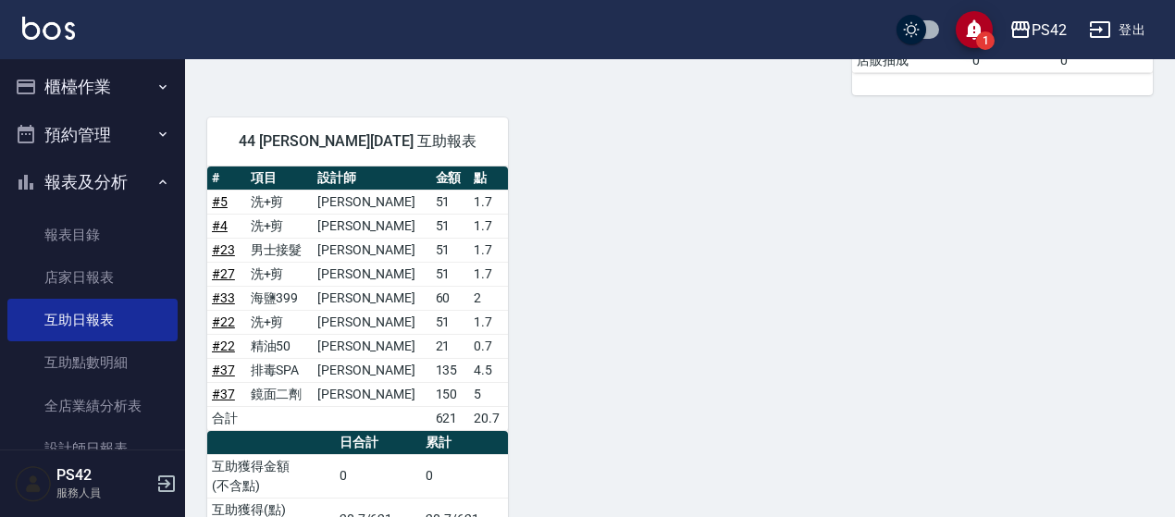
scroll to position [1218, 0]
